Goal: Transaction & Acquisition: Purchase product/service

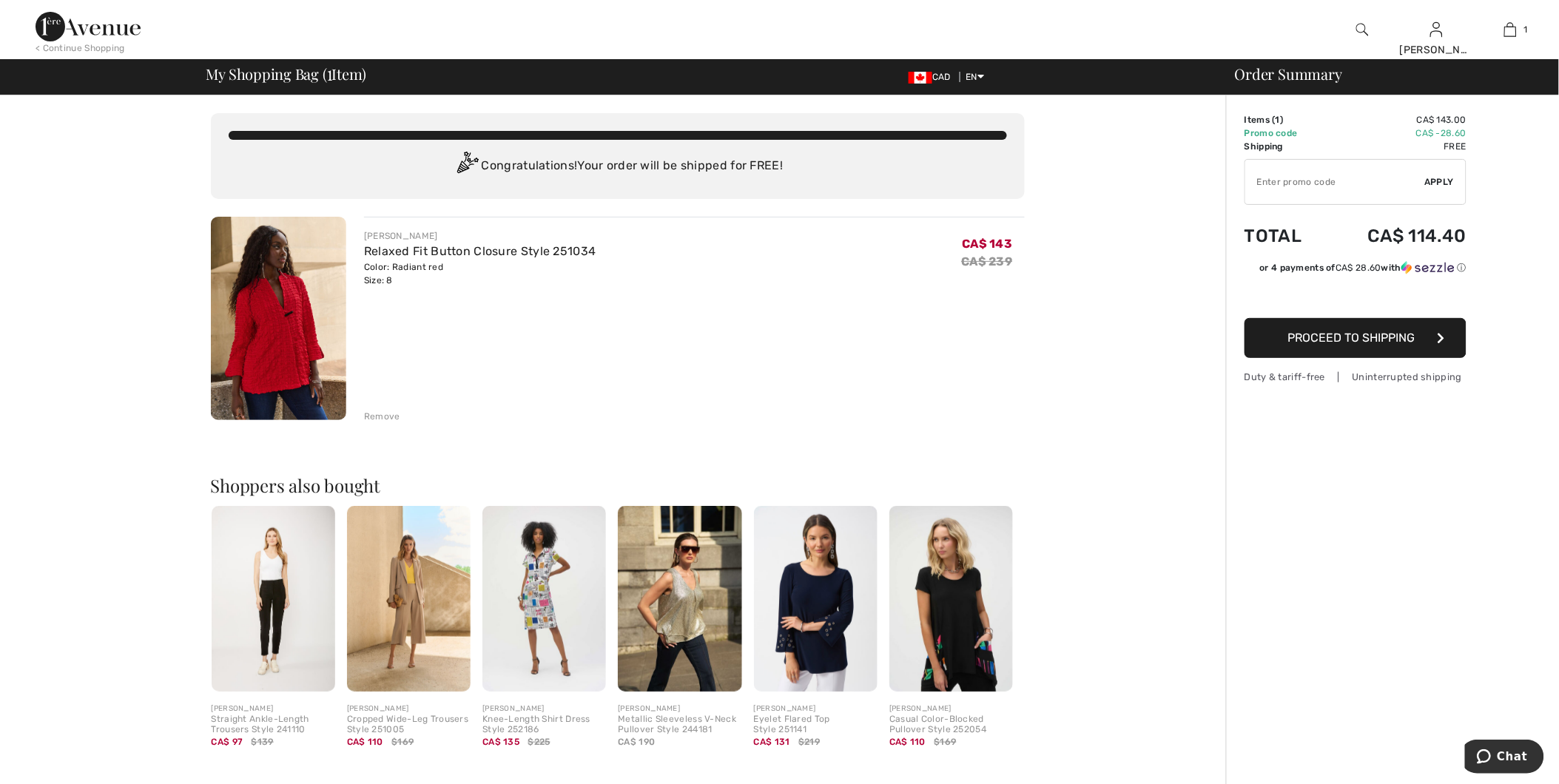
click at [299, 285] on img at bounding box center [278, 318] width 135 height 203
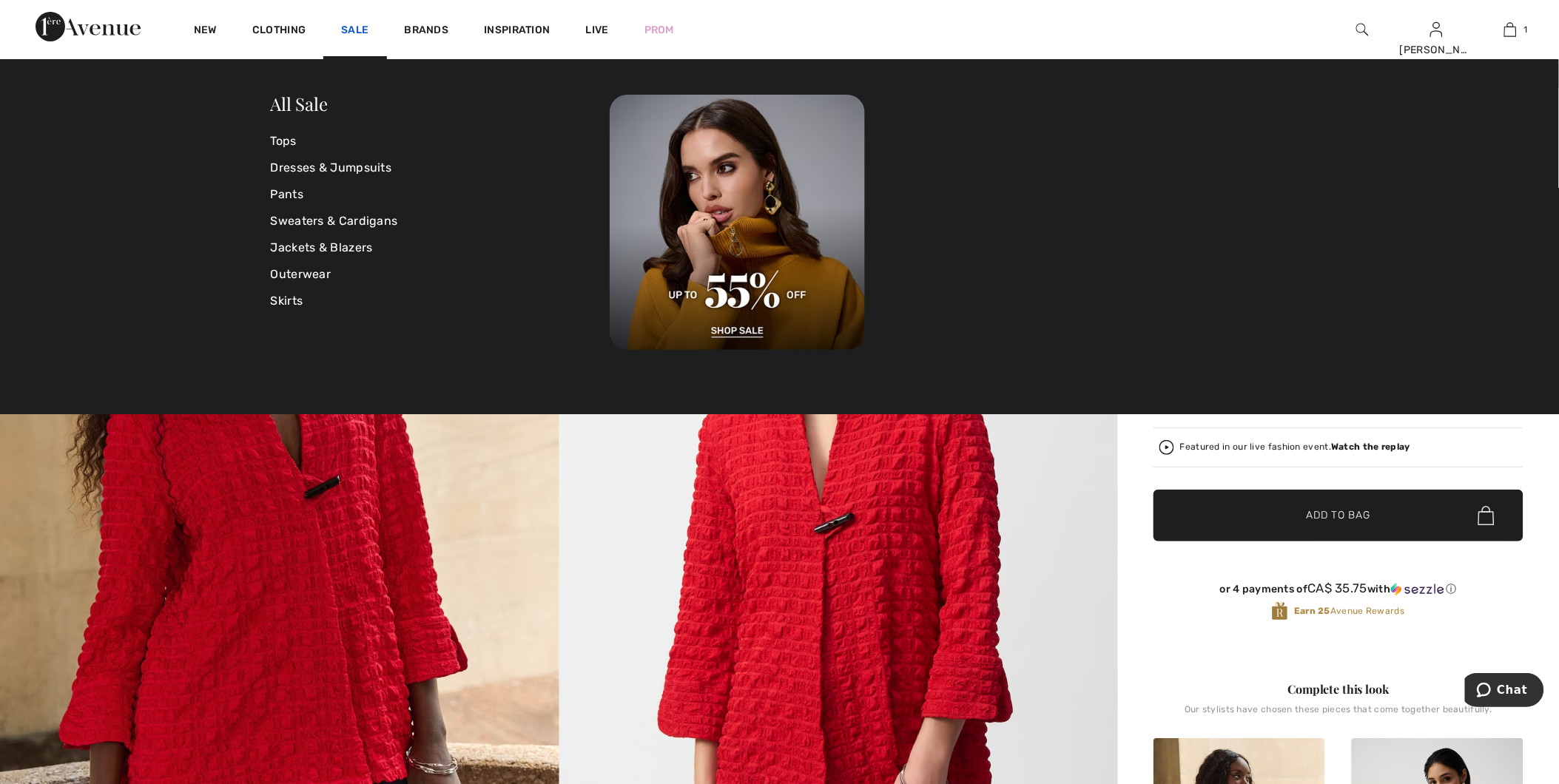
click at [345, 28] on link "Sale" at bounding box center [354, 31] width 28 height 16
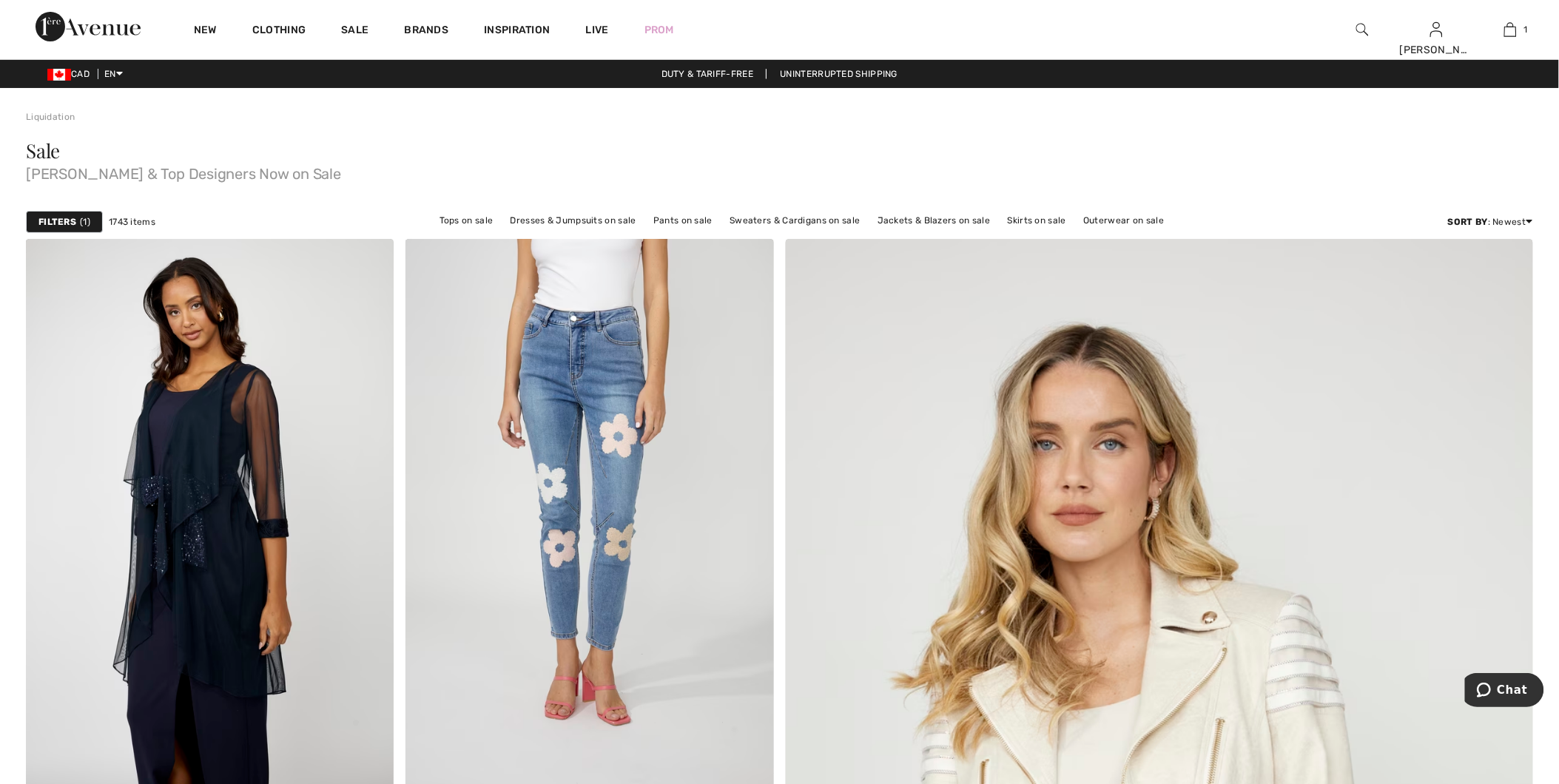
click at [345, 28] on link "Sale" at bounding box center [354, 31] width 28 height 16
click at [911, 219] on link "Jackets & Blazers on sale" at bounding box center [934, 220] width 128 height 19
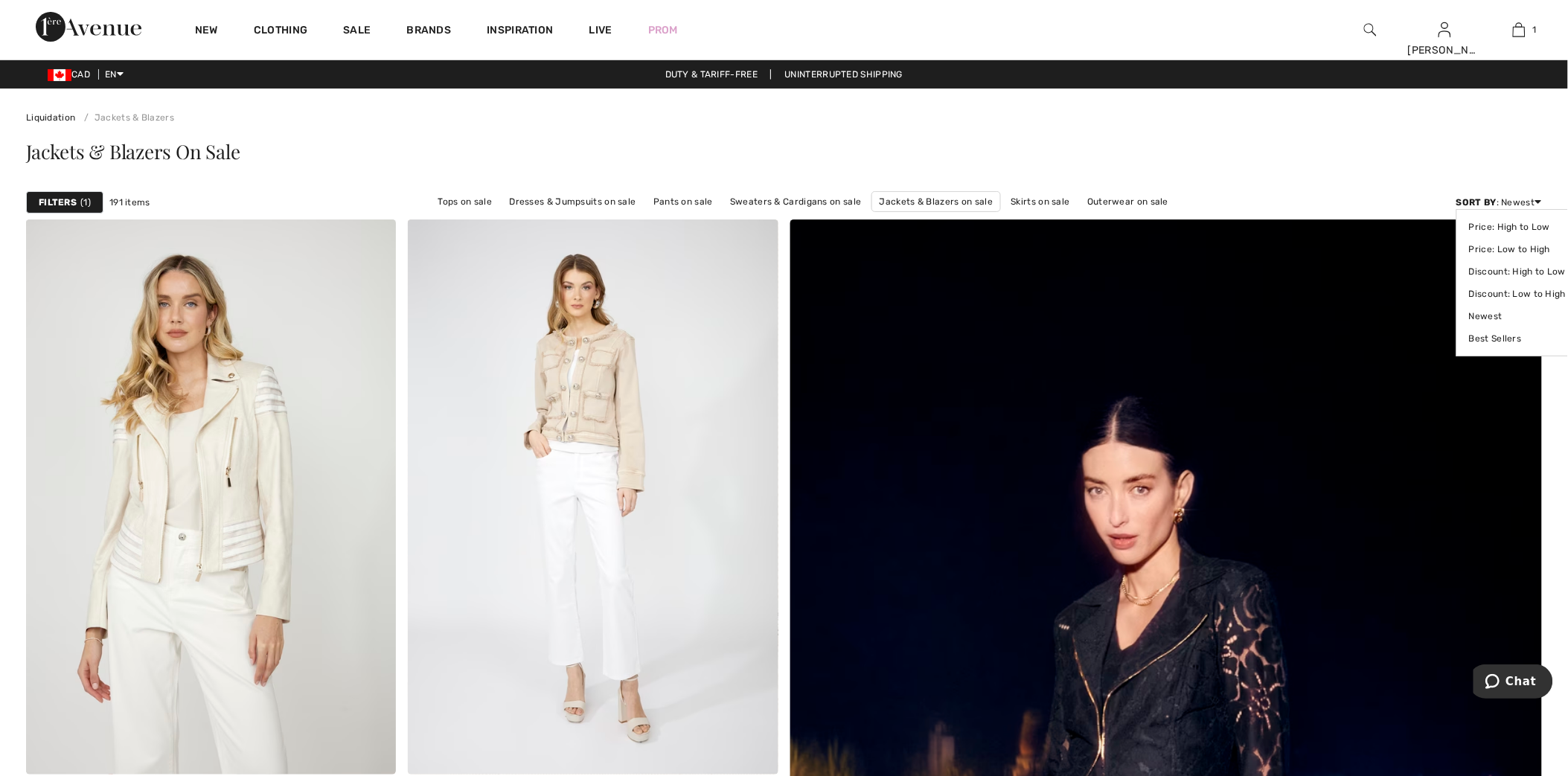
click at [1537, 205] on icon at bounding box center [1538, 201] width 7 height 10
click at [1524, 248] on link "Price: Low to High" at bounding box center [1517, 249] width 97 height 22
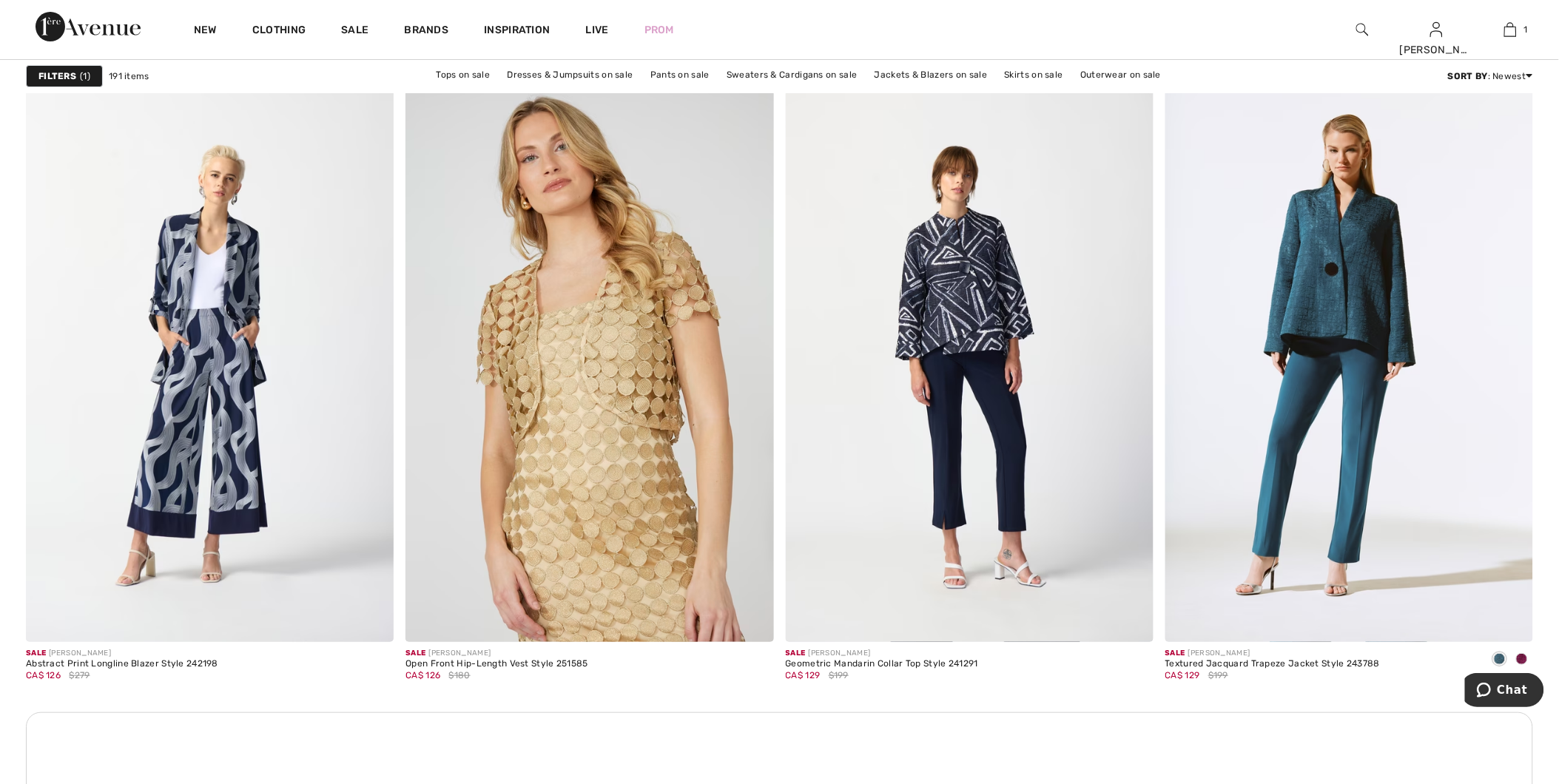
scroll to position [2136, 0]
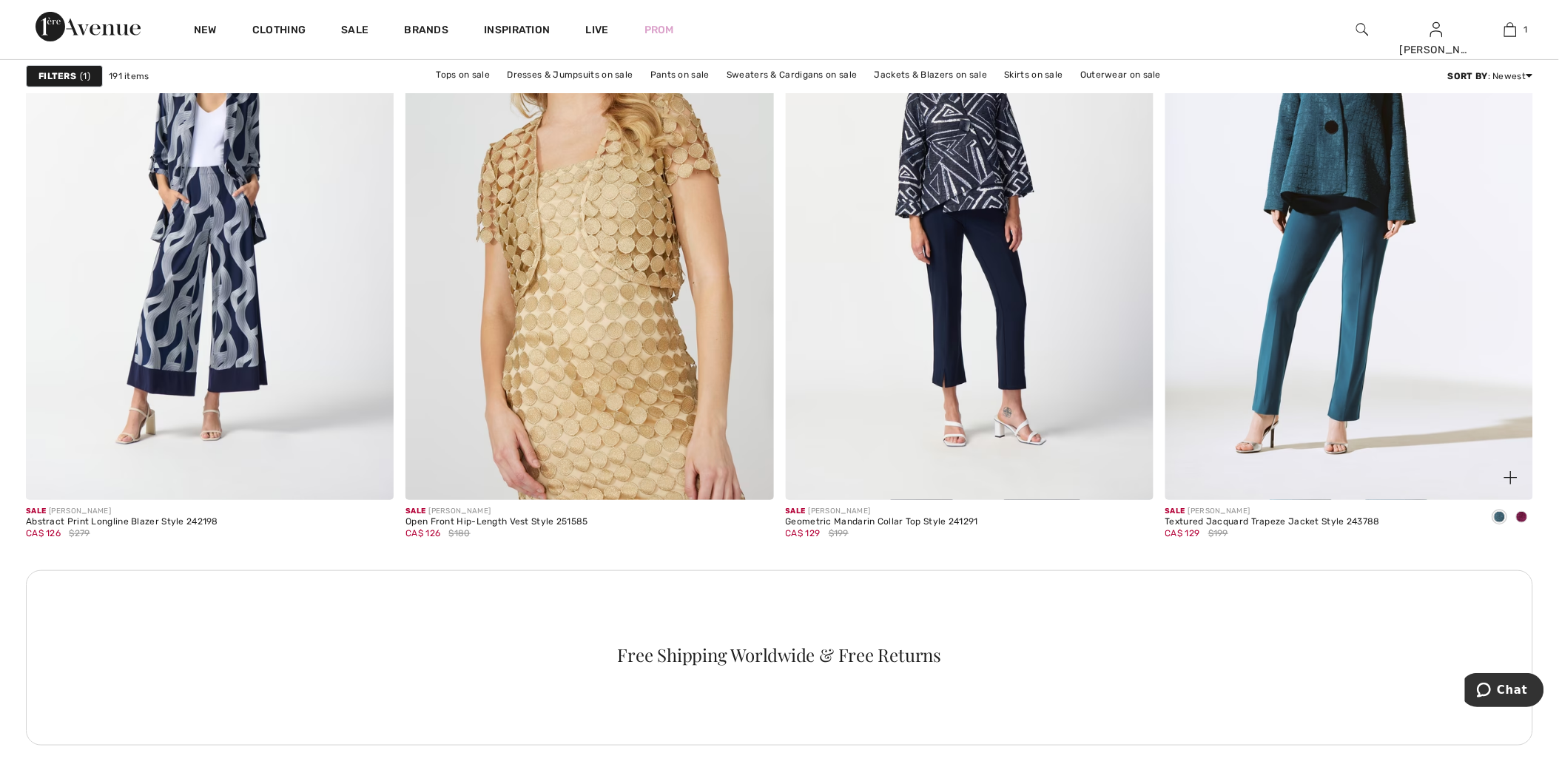
click at [1520, 516] on span at bounding box center [1522, 517] width 12 height 12
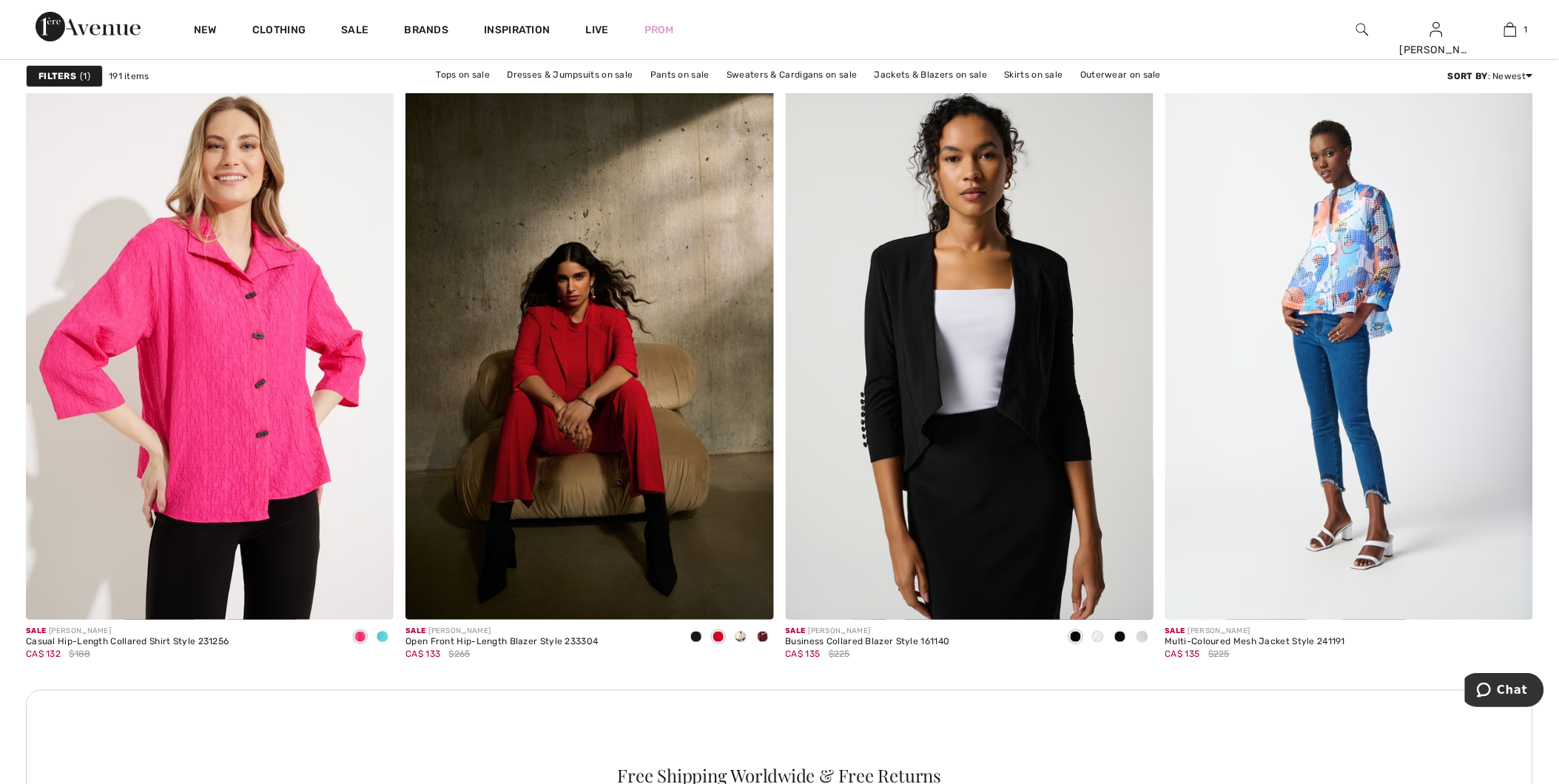
scroll to position [4190, 0]
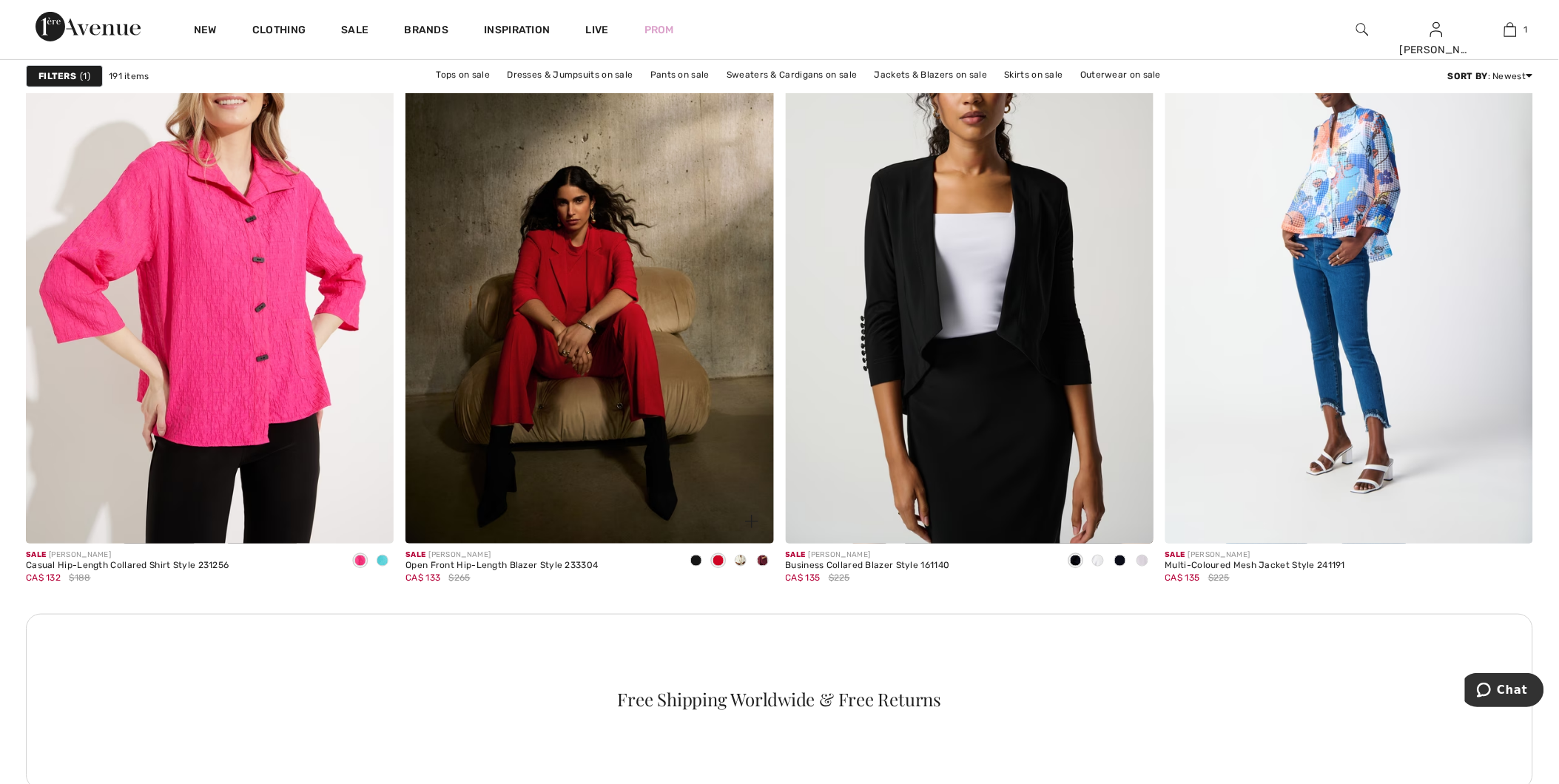
click at [743, 559] on span at bounding box center [740, 561] width 12 height 12
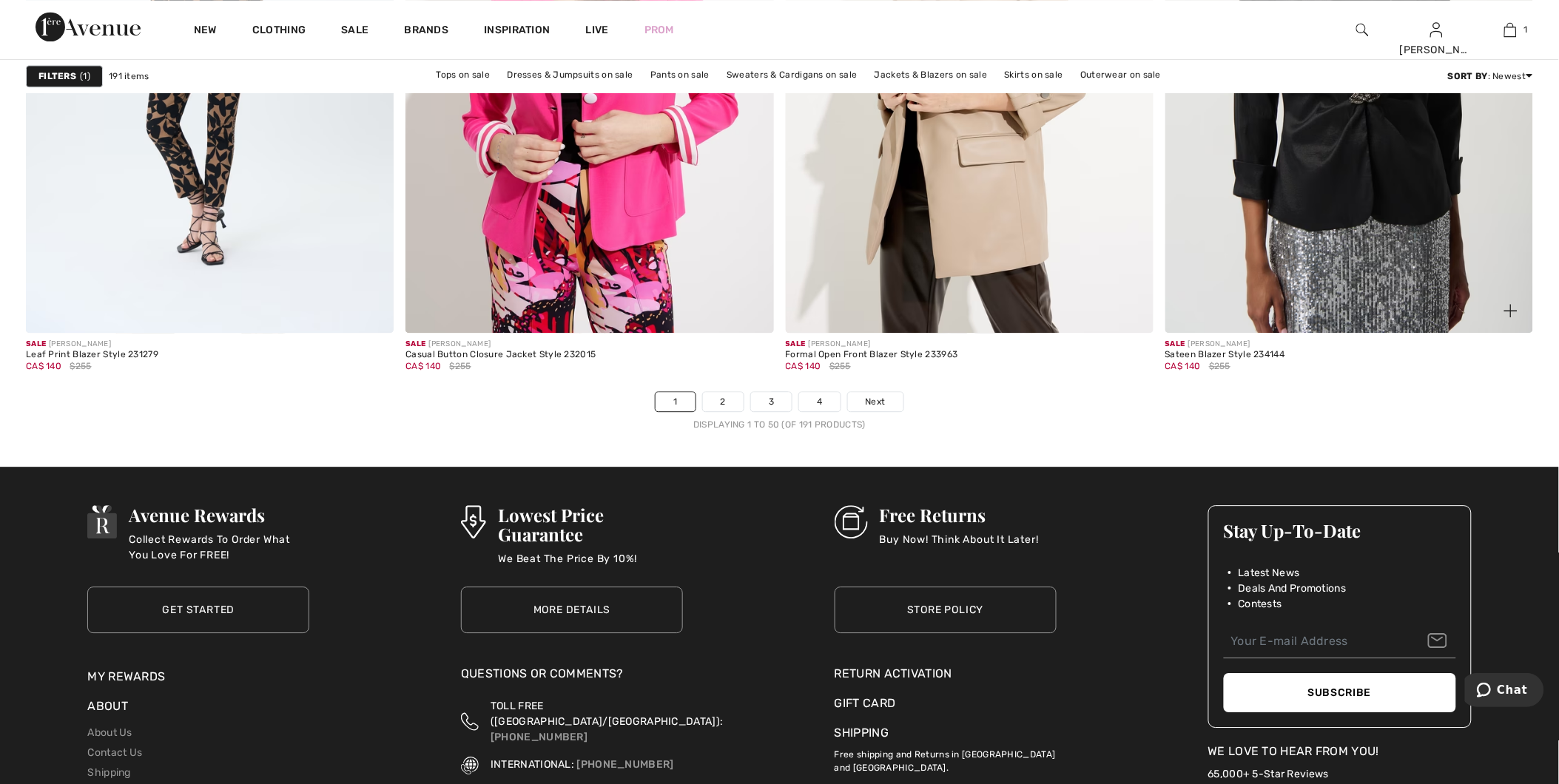
scroll to position [9285, 0]
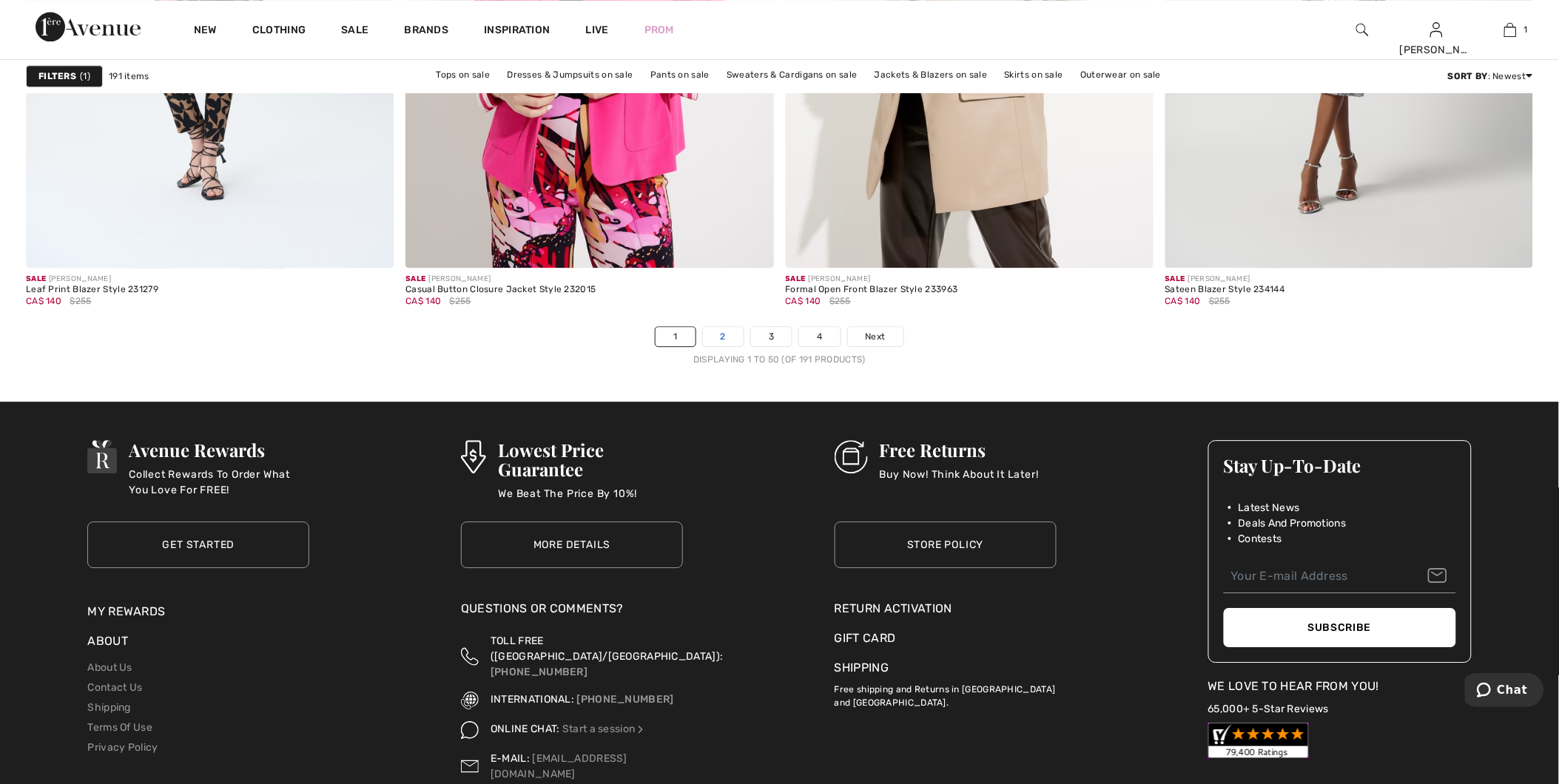
click at [718, 337] on link "2" at bounding box center [723, 336] width 41 height 19
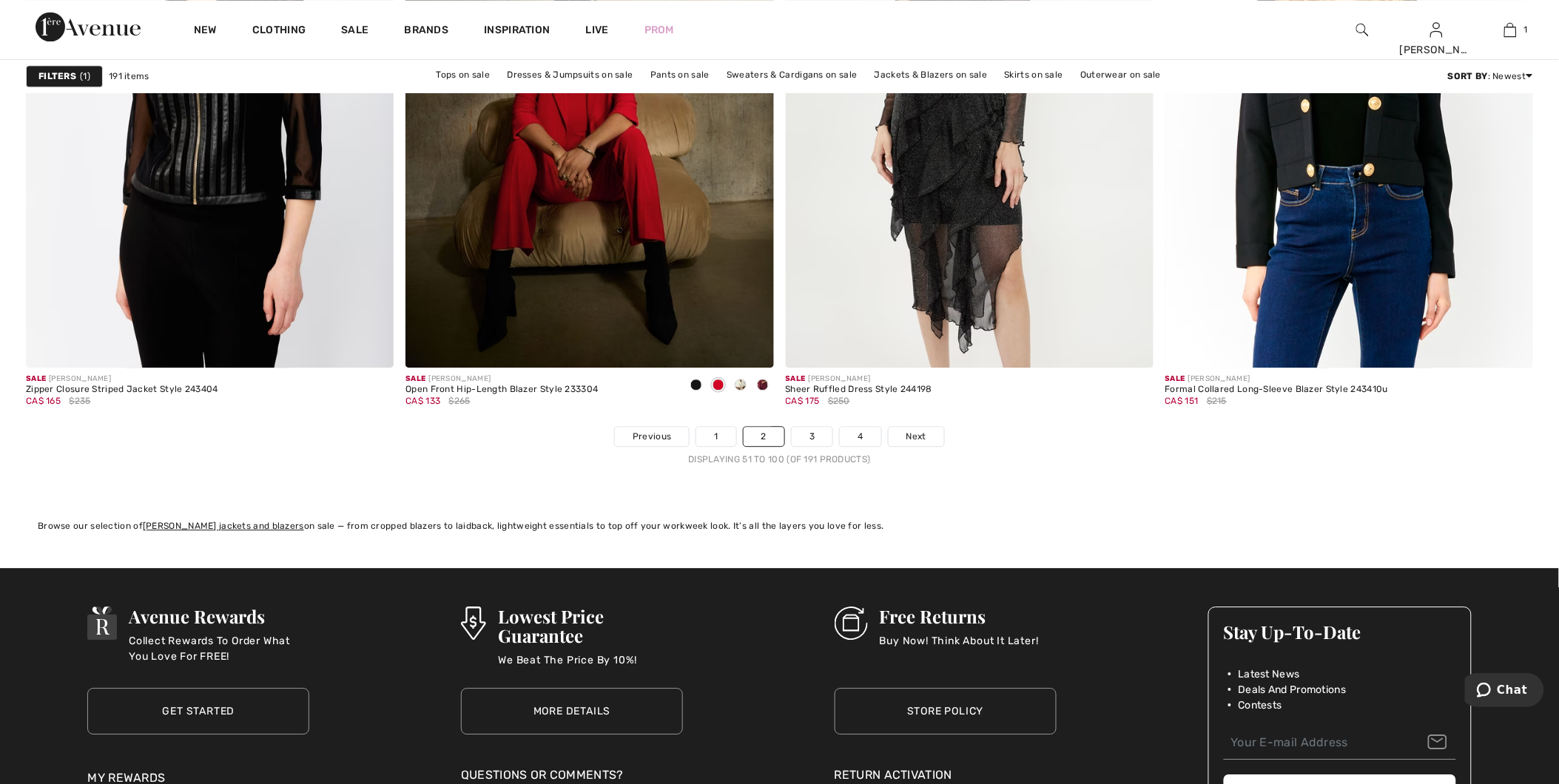
scroll to position [9285, 0]
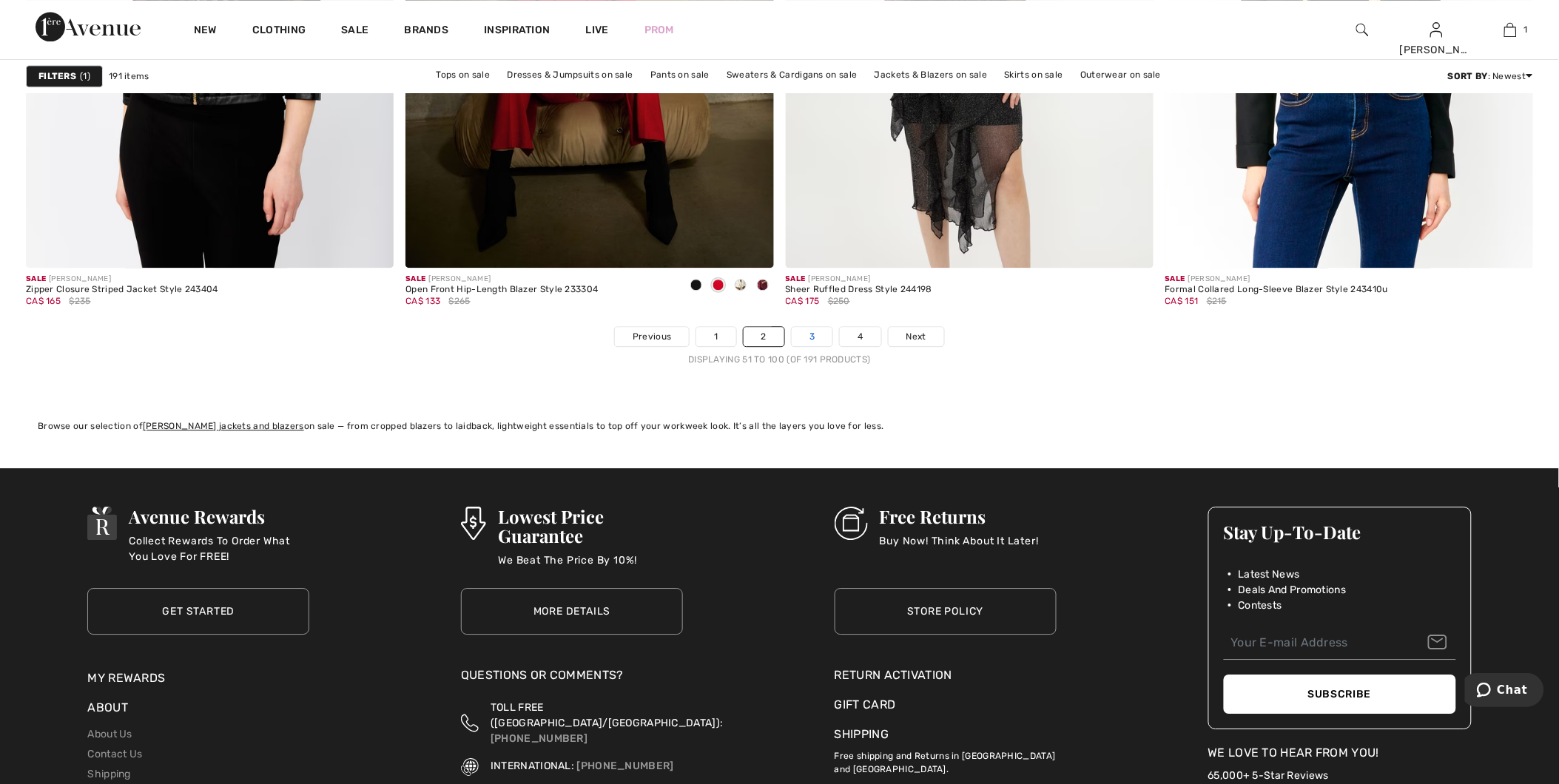
click at [811, 346] on link "3" at bounding box center [812, 336] width 41 height 19
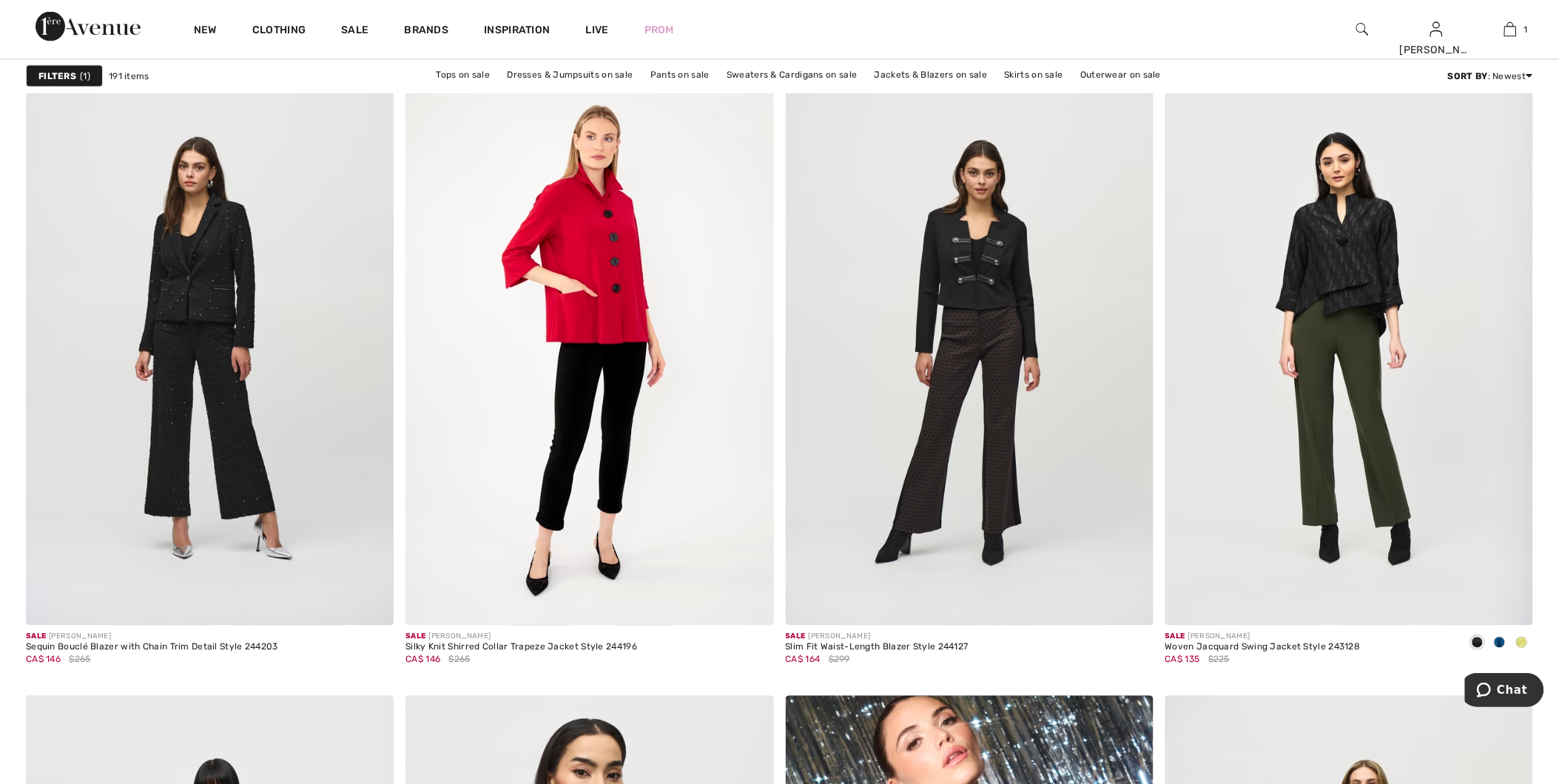
scroll to position [2876, 0]
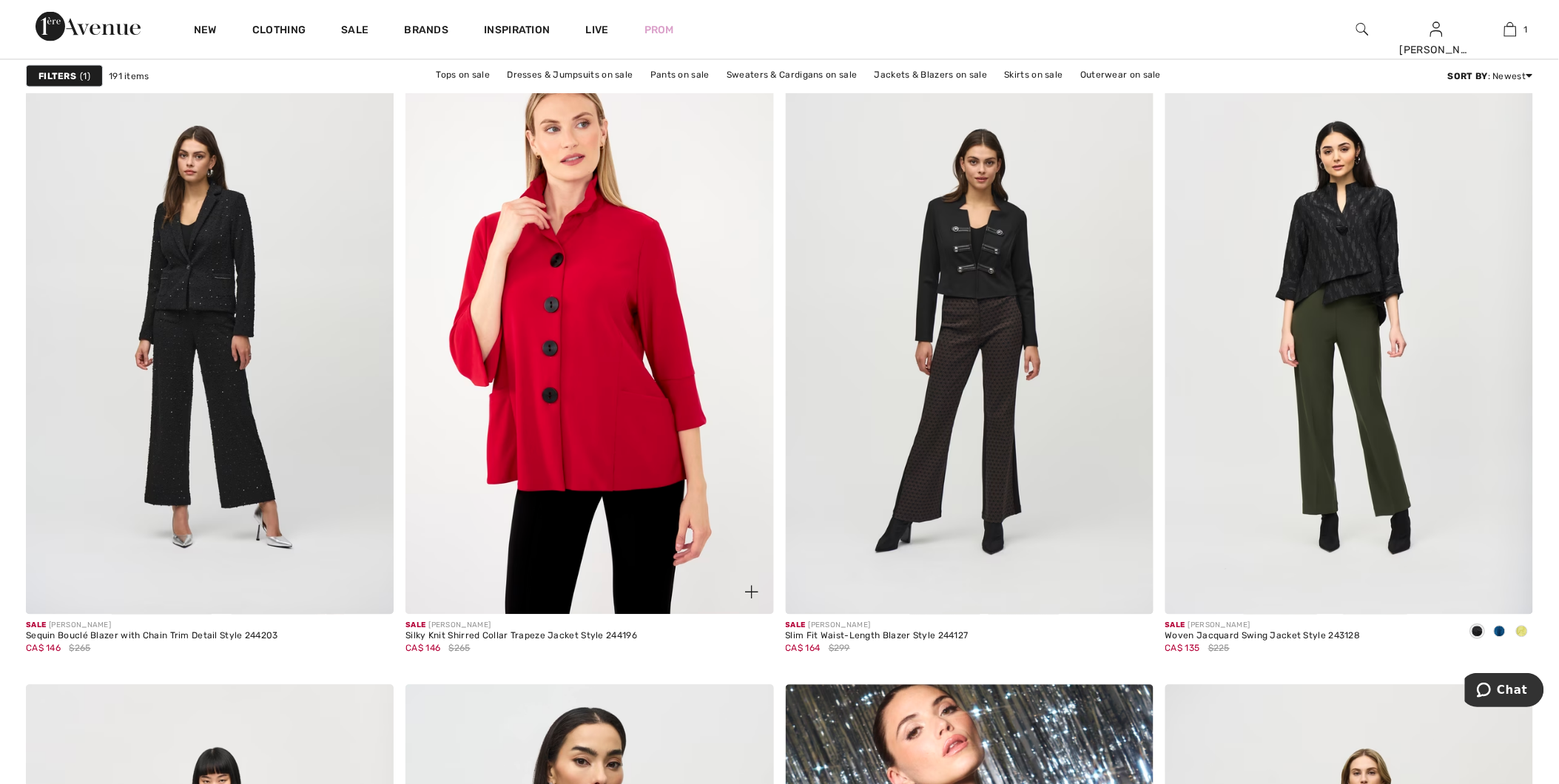
click at [612, 407] on img at bounding box center [589, 339] width 368 height 552
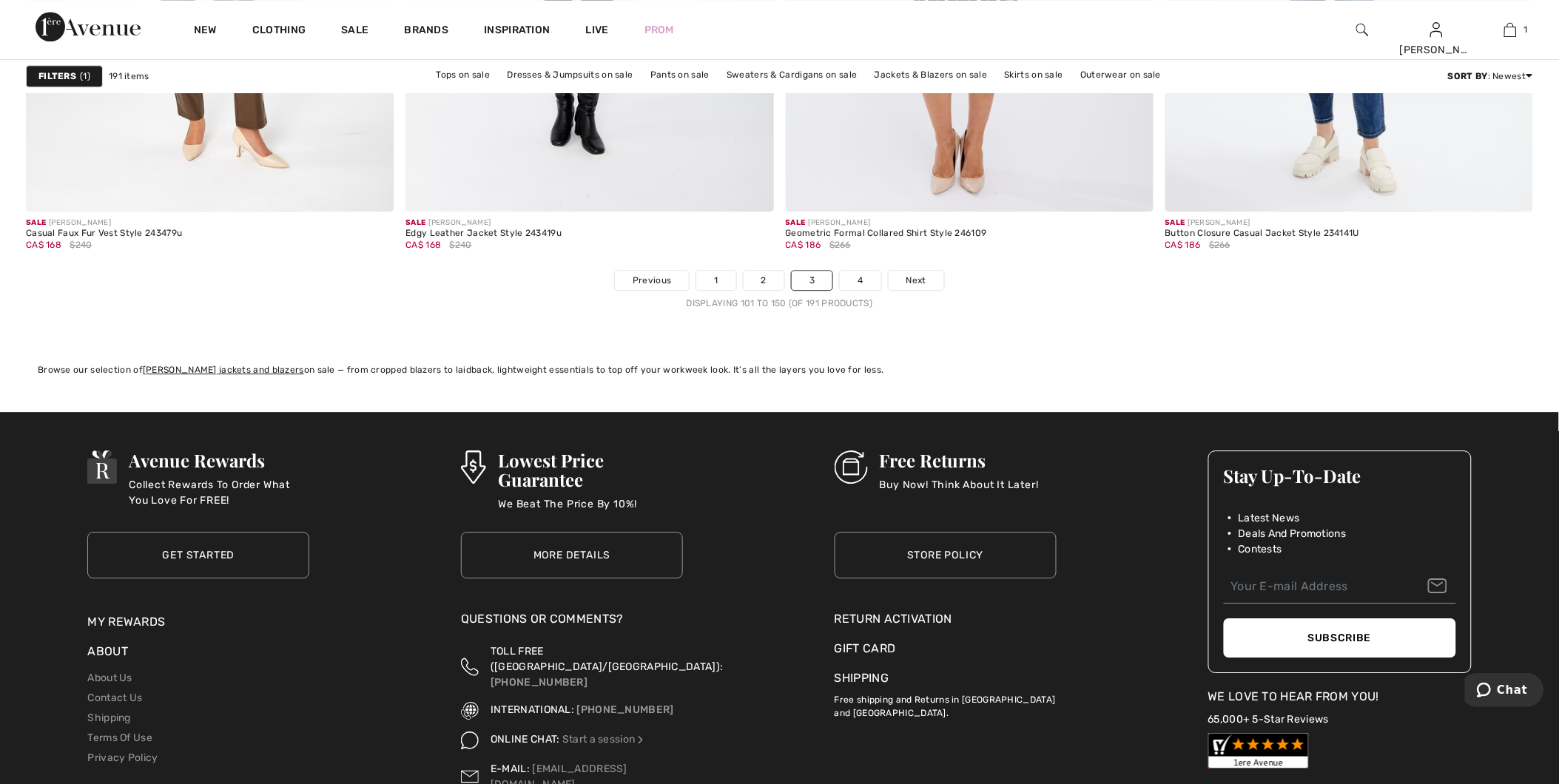
scroll to position [9449, 0]
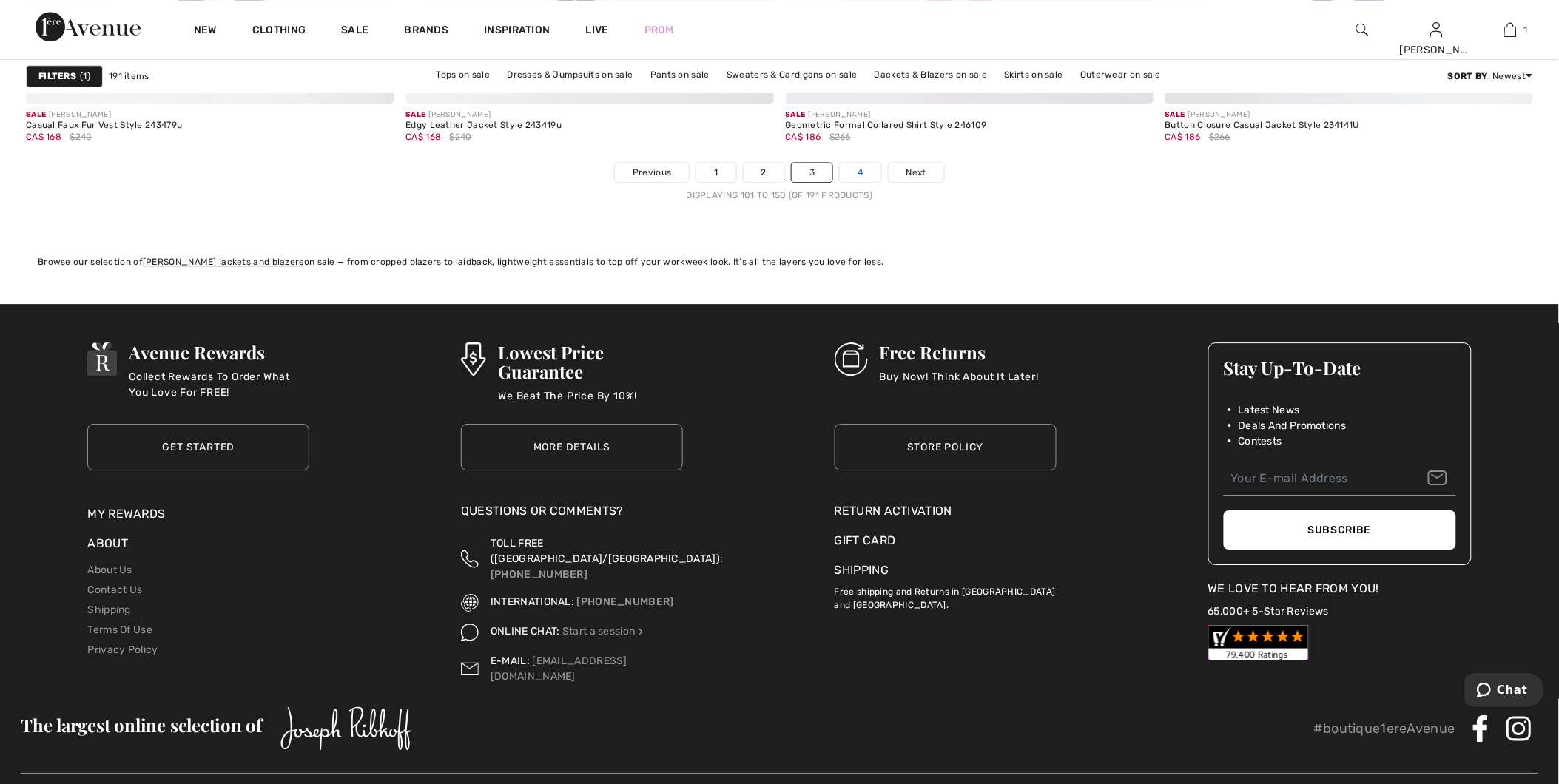
click at [863, 179] on link "4" at bounding box center [859, 173] width 41 height 19
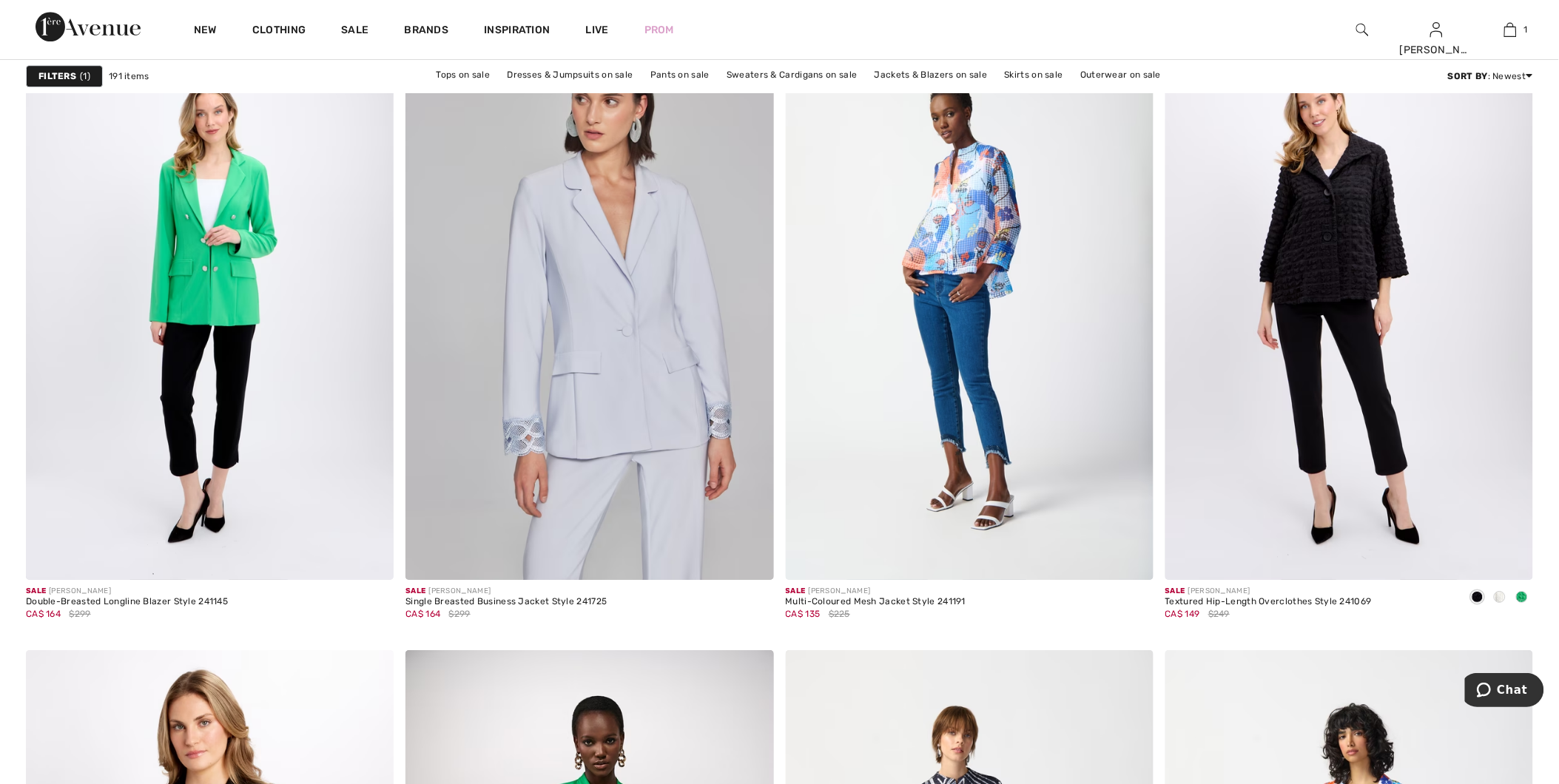
scroll to position [3532, 0]
click at [1526, 599] on span at bounding box center [1522, 596] width 12 height 12
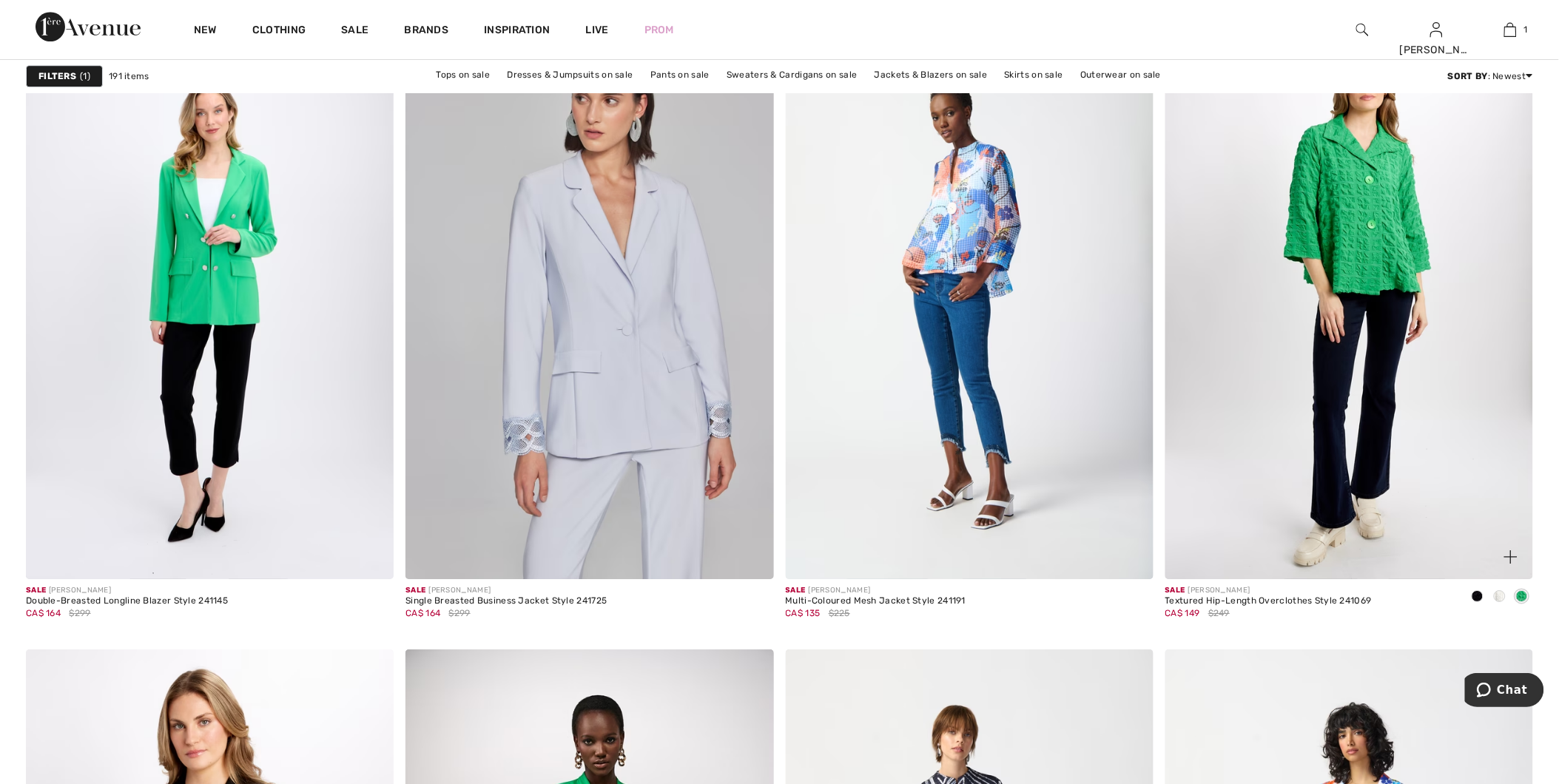
click at [1495, 597] on span at bounding box center [1499, 596] width 12 height 12
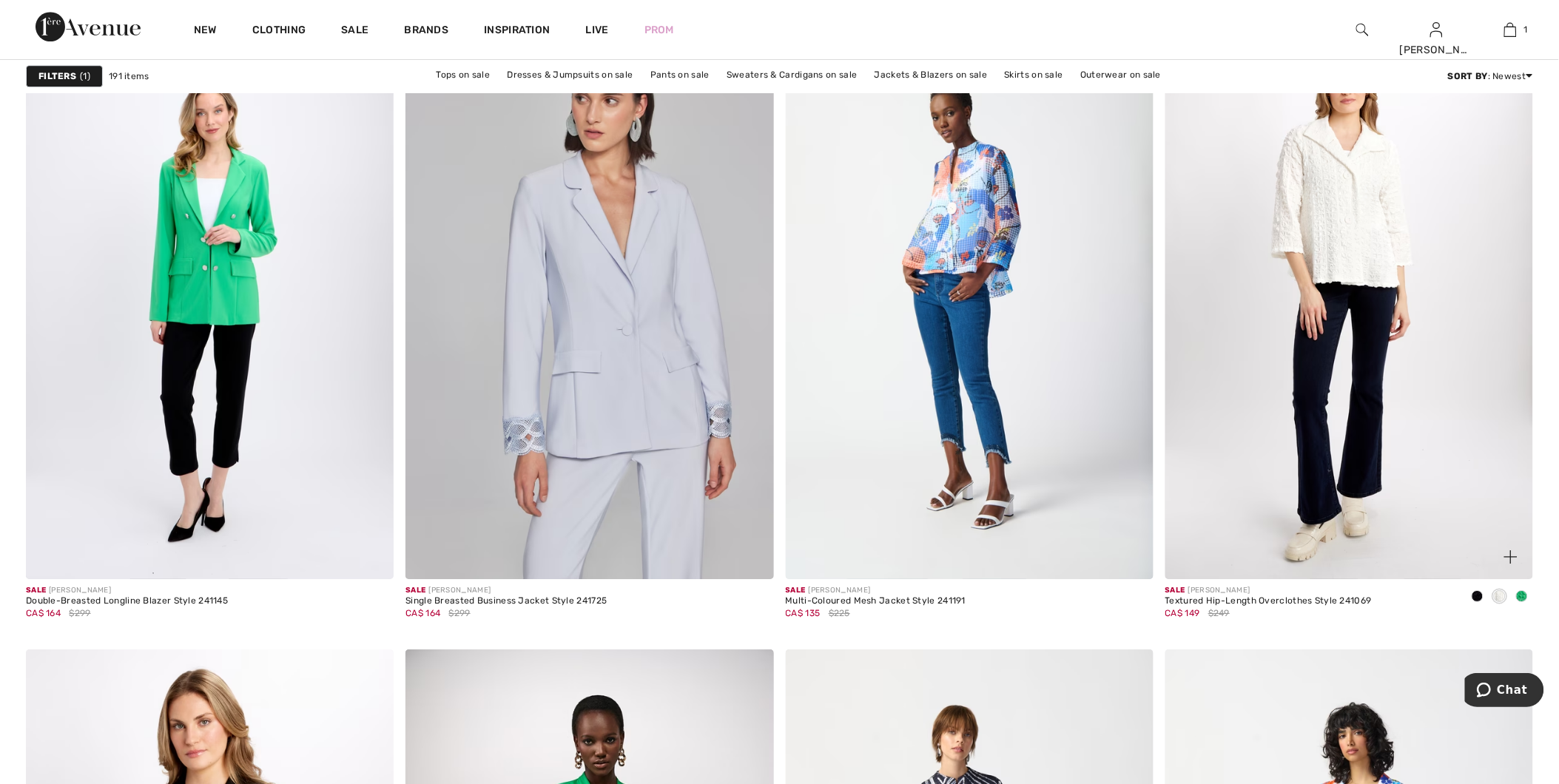
click at [1482, 600] on span at bounding box center [1478, 596] width 12 height 12
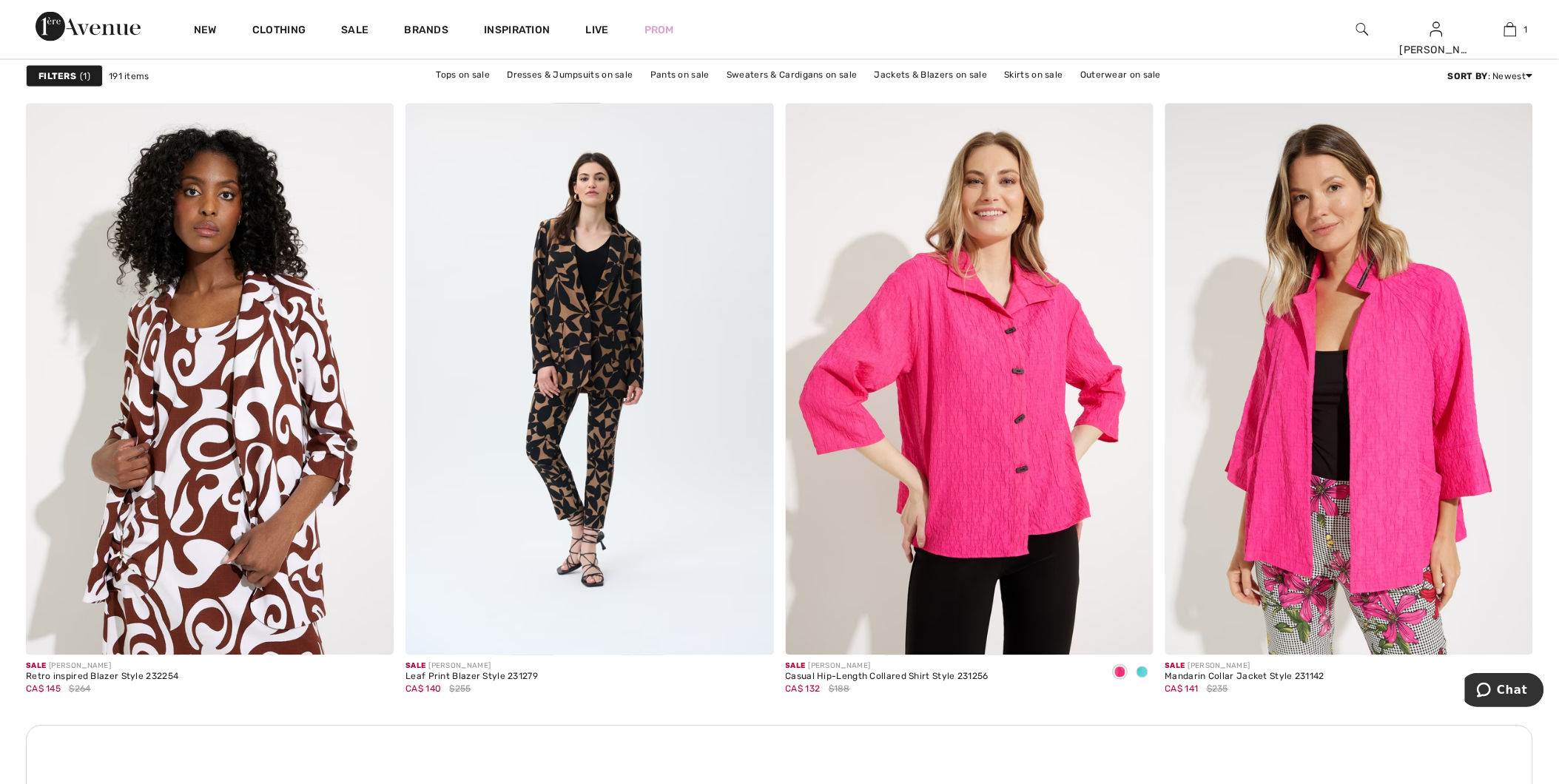
scroll to position [6738, 0]
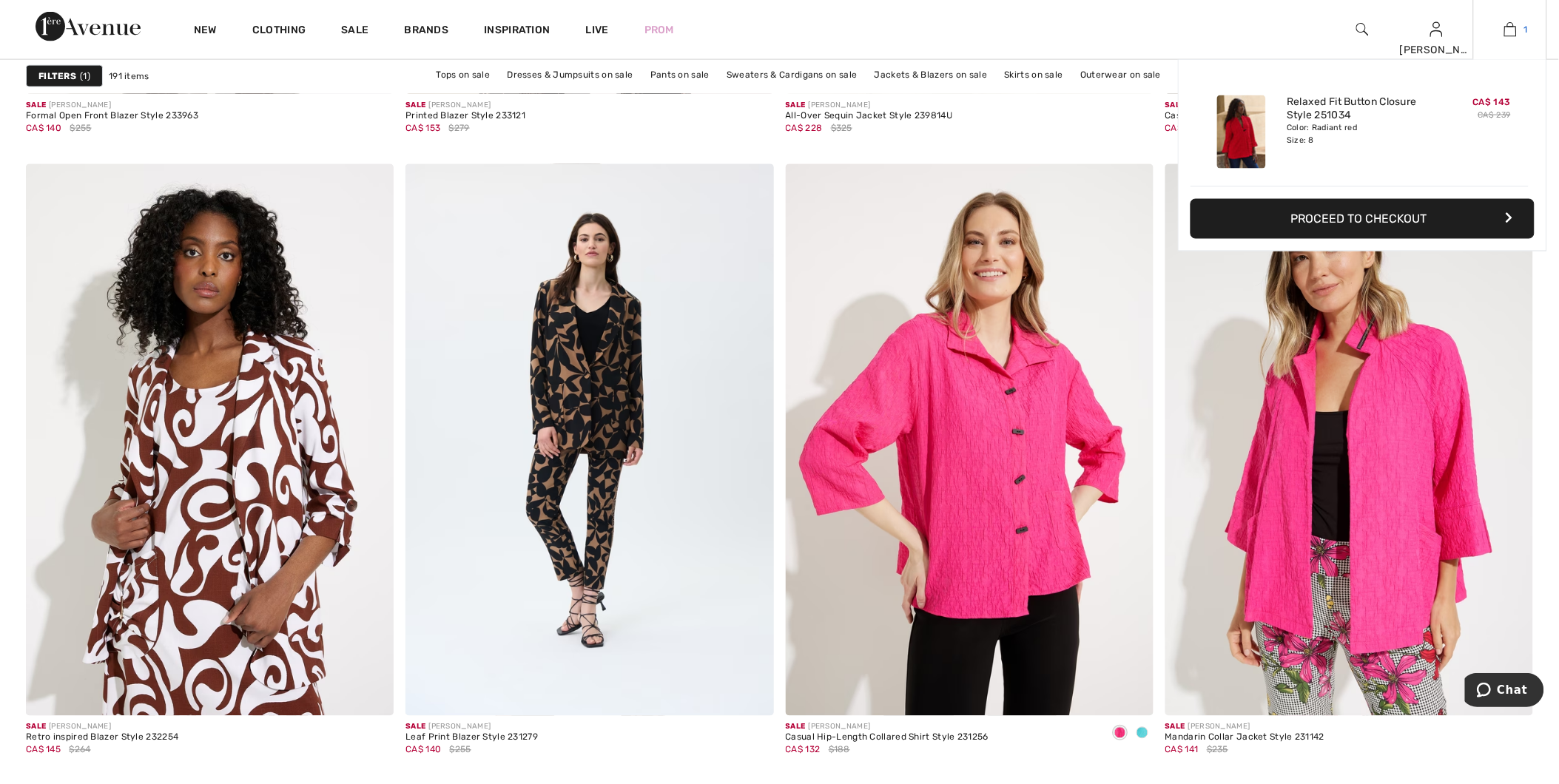
click at [1511, 32] on img at bounding box center [1510, 30] width 13 height 18
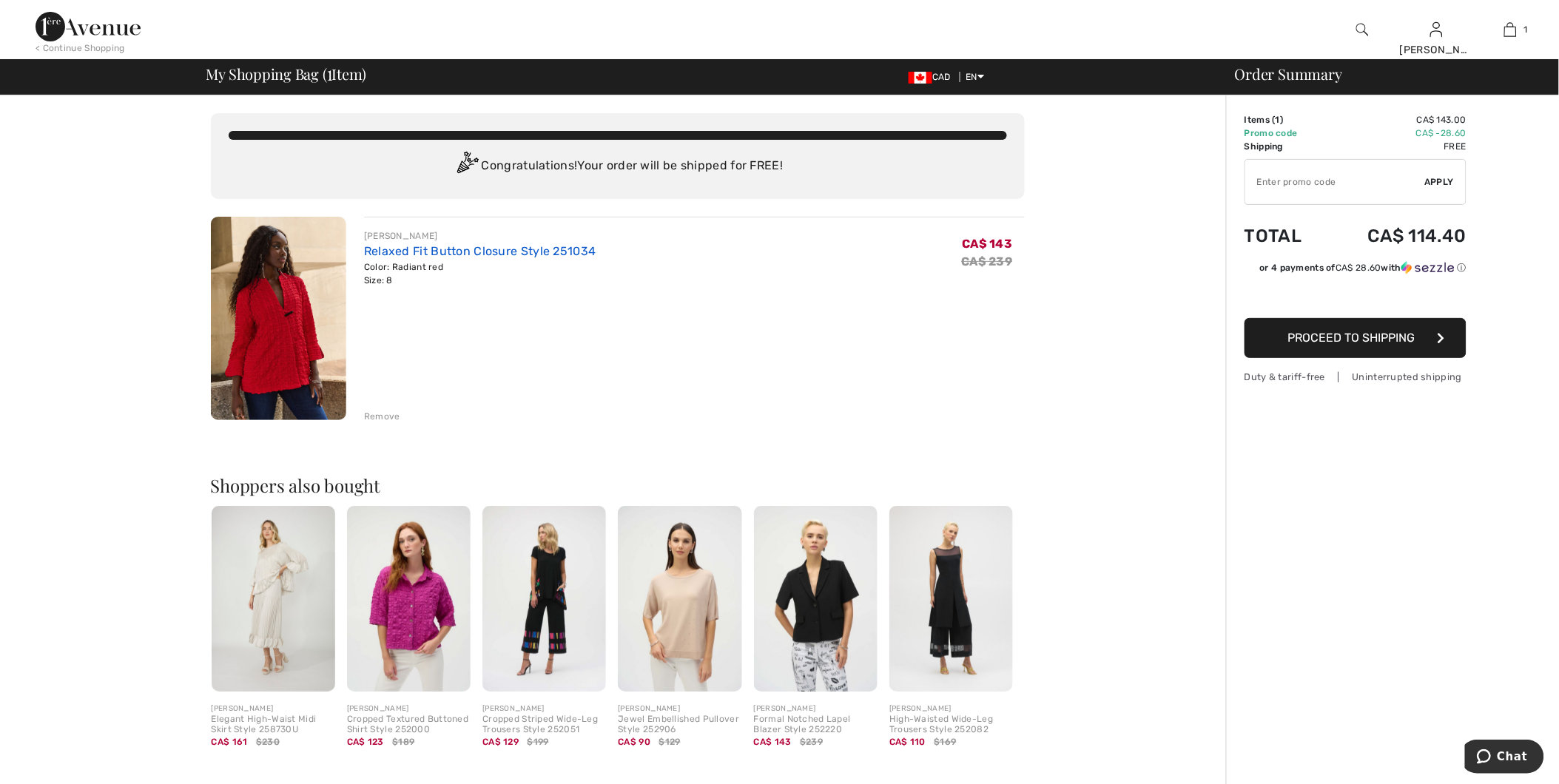
click at [383, 253] on link "Relaxed Fit Button Closure Style 251034" at bounding box center [480, 251] width 232 height 14
